Goal: Task Accomplishment & Management: Manage account settings

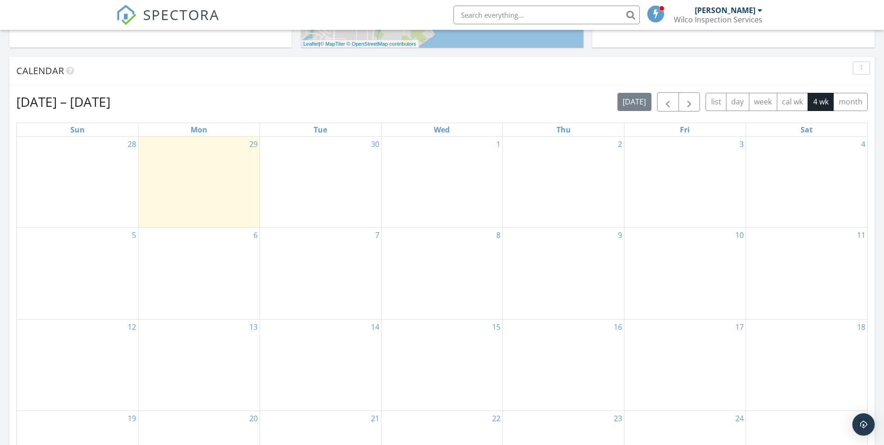
scroll to position [373, 0]
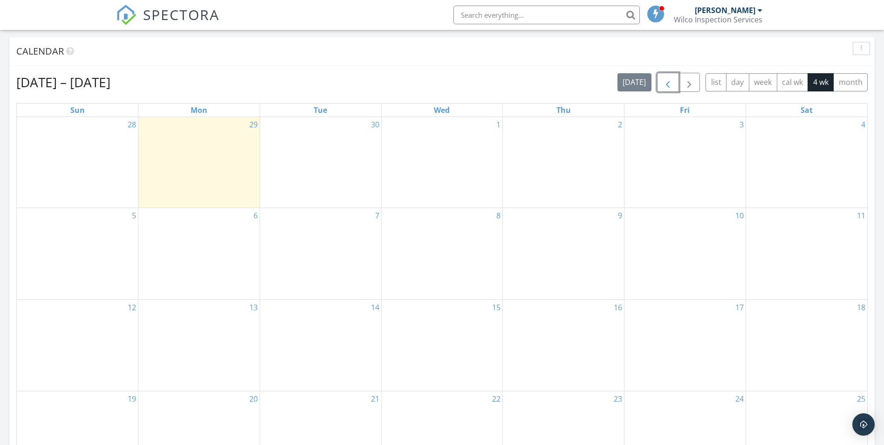
click at [670, 80] on span "button" at bounding box center [668, 82] width 11 height 11
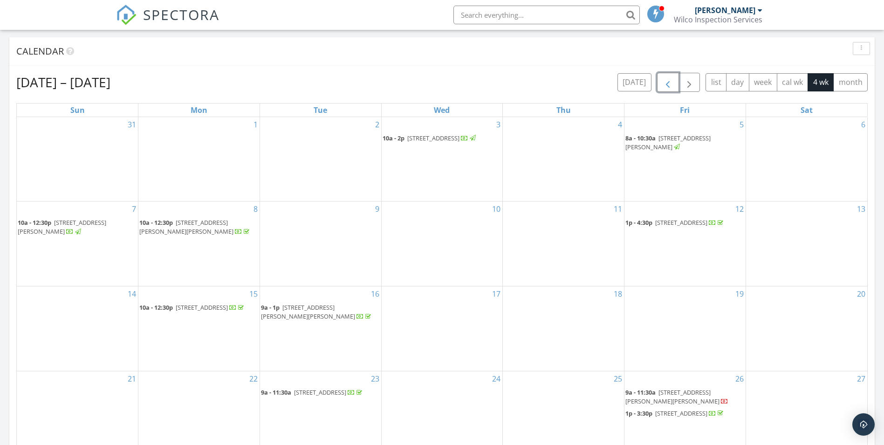
scroll to position [420, 0]
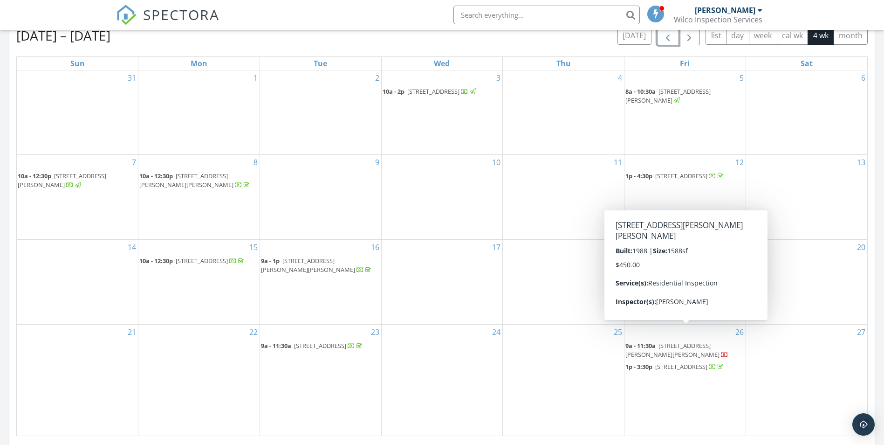
click at [700, 341] on span "11812 James Dr, Balch Springs 75180" at bounding box center [673, 349] width 94 height 17
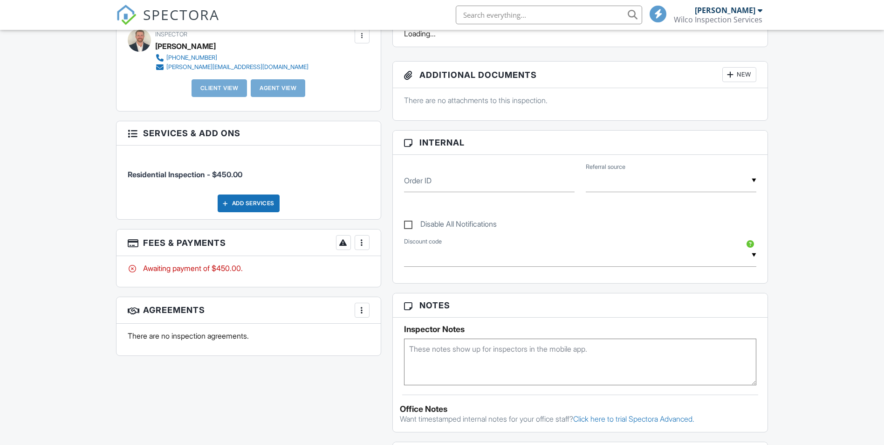
scroll to position [280, 0]
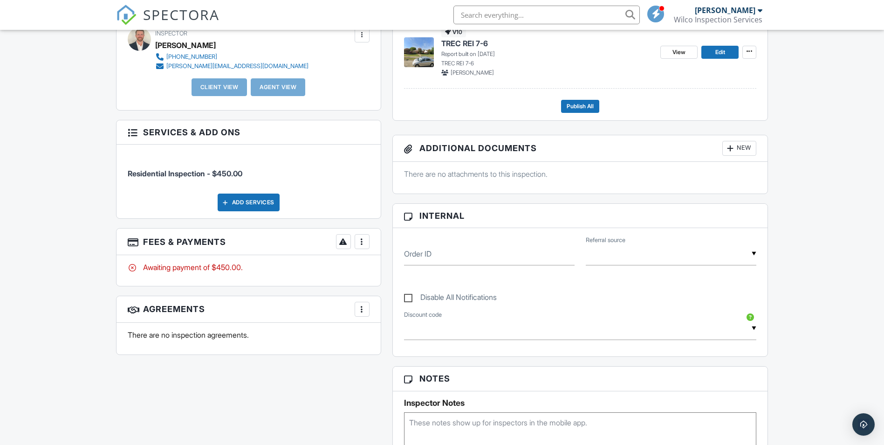
click at [368, 239] on div "More" at bounding box center [362, 241] width 15 height 15
click at [413, 266] on li "Edit Fees & Payments" at bounding box center [408, 269] width 97 height 23
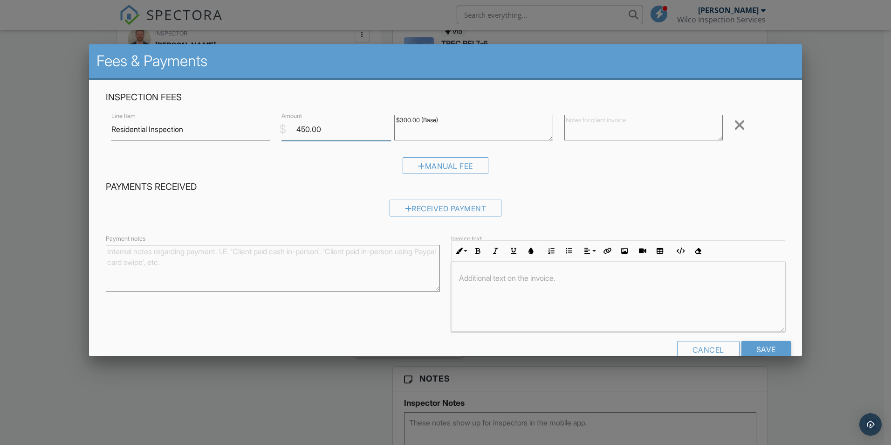
click at [302, 127] on input "450.00" at bounding box center [337, 129] width 110 height 23
drag, startPoint x: 303, startPoint y: 127, endPoint x: 296, endPoint y: 135, distance: 10.6
click at [296, 135] on input "450.00" at bounding box center [337, 129] width 110 height 23
type input "300.00"
click at [318, 173] on div "Manual Fee" at bounding box center [446, 169] width 680 height 24
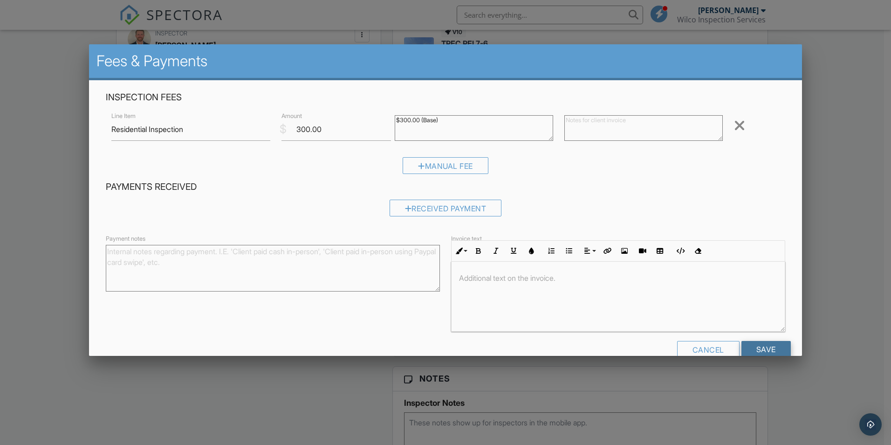
click at [772, 348] on input "Save" at bounding box center [766, 349] width 49 height 17
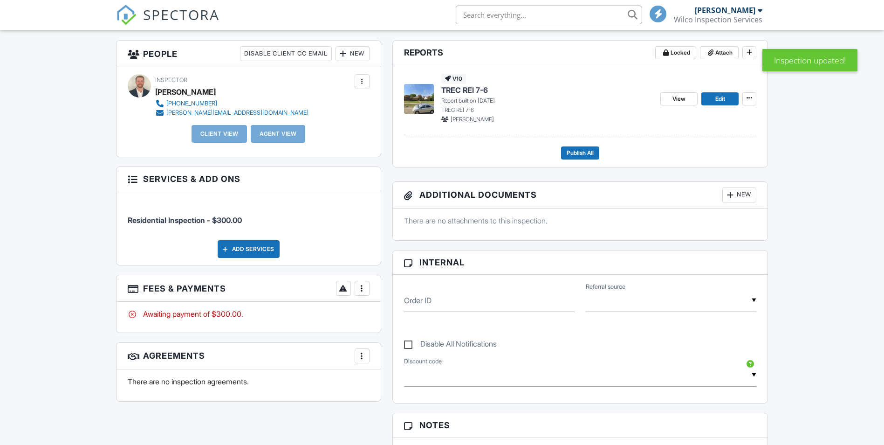
click at [369, 287] on div "More" at bounding box center [362, 288] width 15 height 15
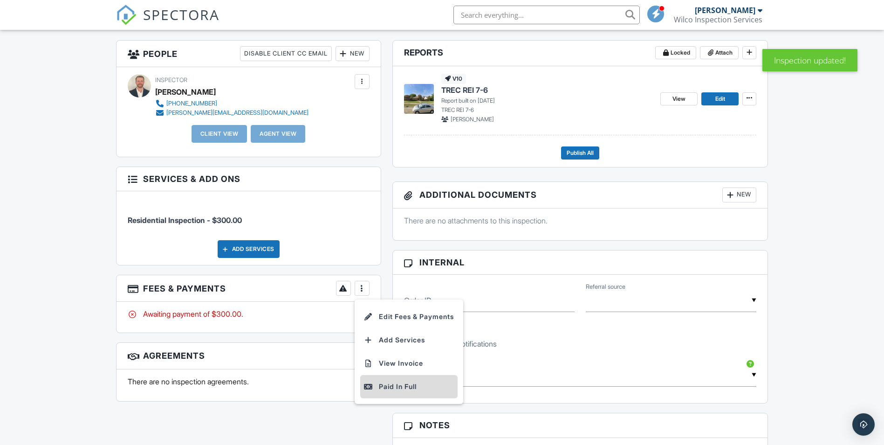
click at [402, 385] on div "Paid In Full" at bounding box center [409, 386] width 90 height 11
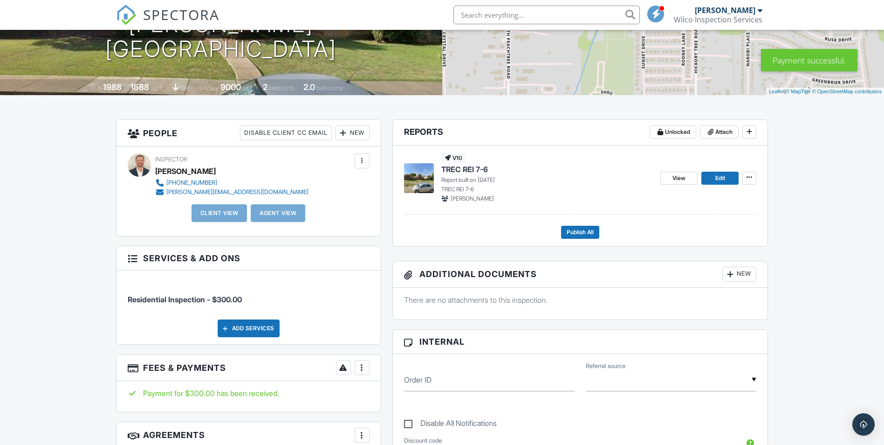
scroll to position [186, 0]
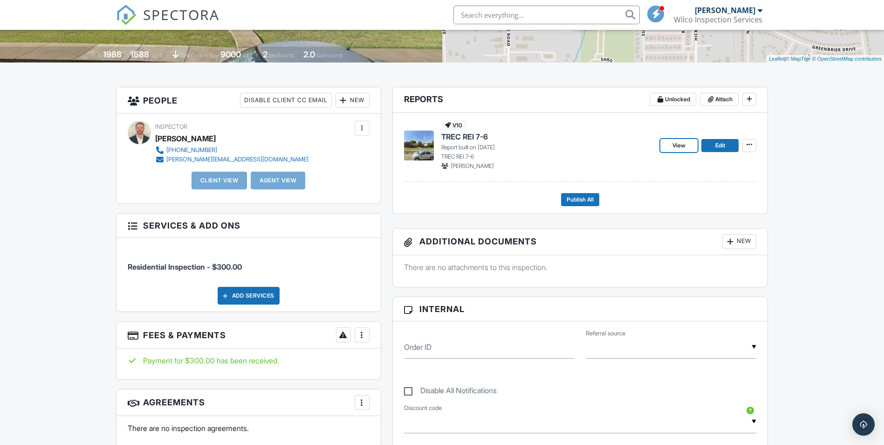
drag, startPoint x: 684, startPoint y: 144, endPoint x: 679, endPoint y: 143, distance: 4.7
click at [683, 144] on span "View" at bounding box center [679, 145] width 13 height 9
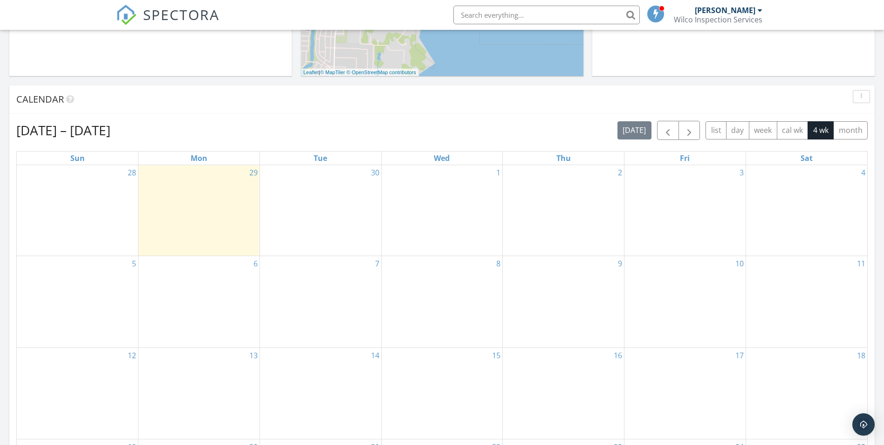
scroll to position [326, 0]
click at [667, 134] on span "button" at bounding box center [668, 129] width 11 height 11
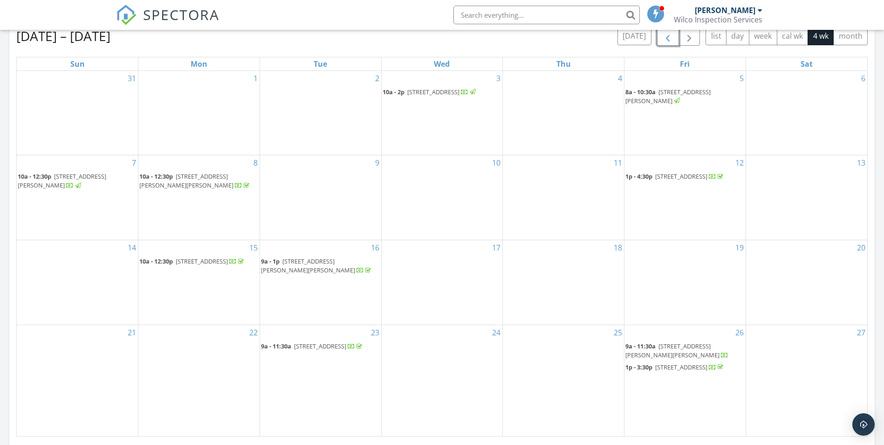
scroll to position [420, 0]
click at [666, 341] on span "11812 James Dr, Balch Springs 75180" at bounding box center [673, 349] width 94 height 17
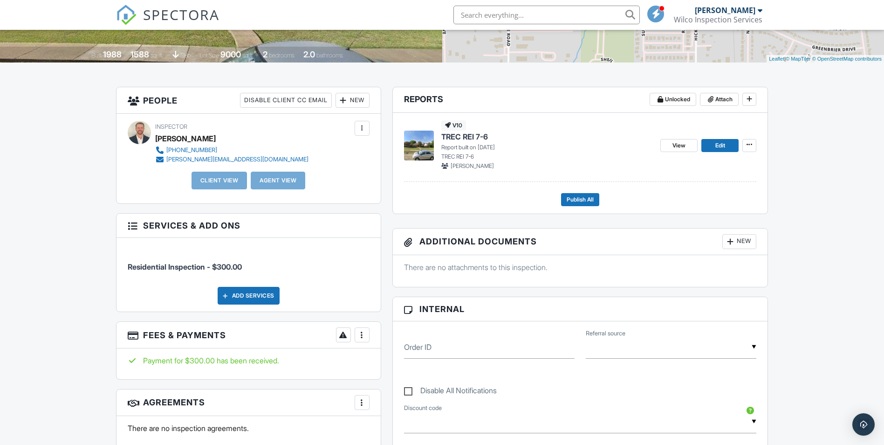
click at [349, 95] on div "New" at bounding box center [353, 100] width 34 height 15
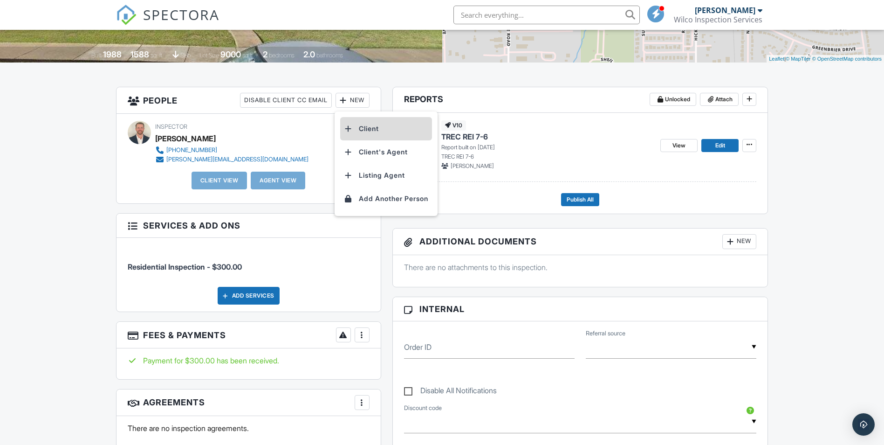
click at [364, 128] on li "Client" at bounding box center [386, 128] width 92 height 23
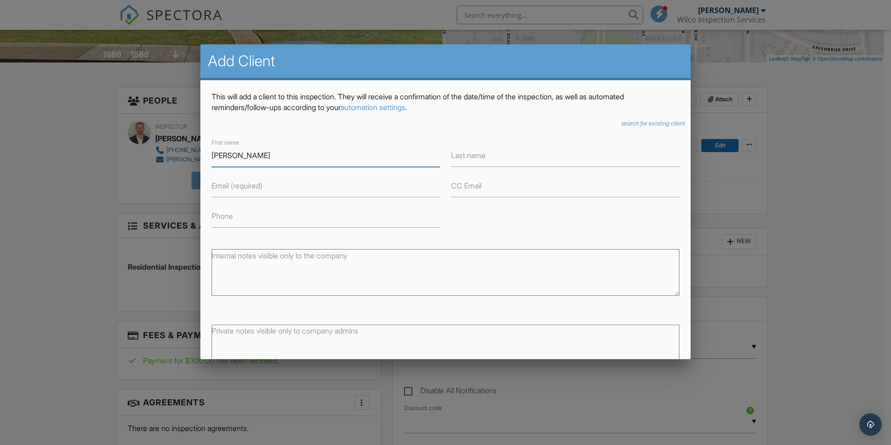
type input "[PERSON_NAME]"
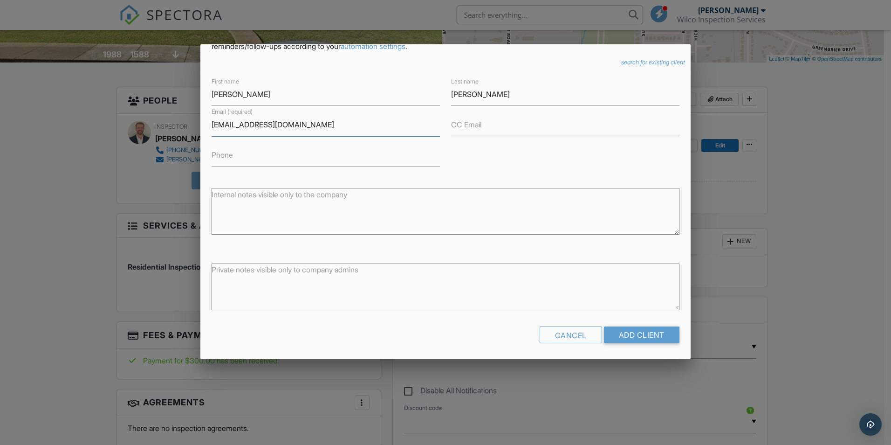
scroll to position [63, 0]
type input "[EMAIL_ADDRESS][DOMAIN_NAME]"
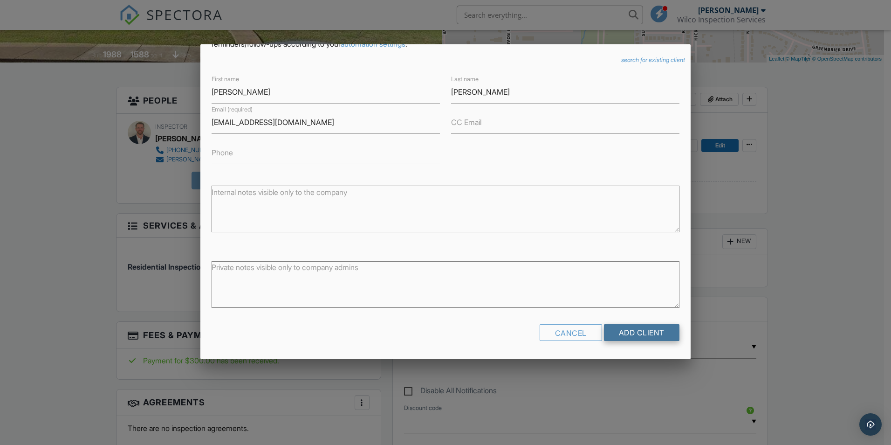
click at [643, 332] on input "Add Client" at bounding box center [642, 332] width 76 height 17
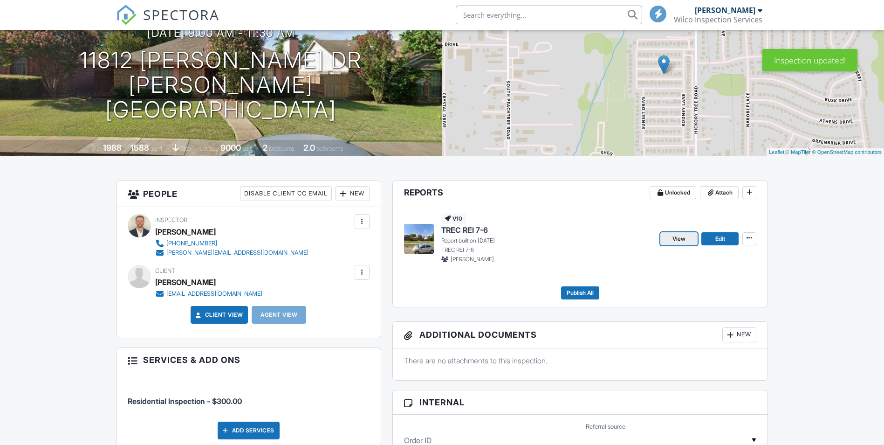
click at [687, 235] on link "View" at bounding box center [679, 238] width 37 height 13
